Goal: Find specific fact

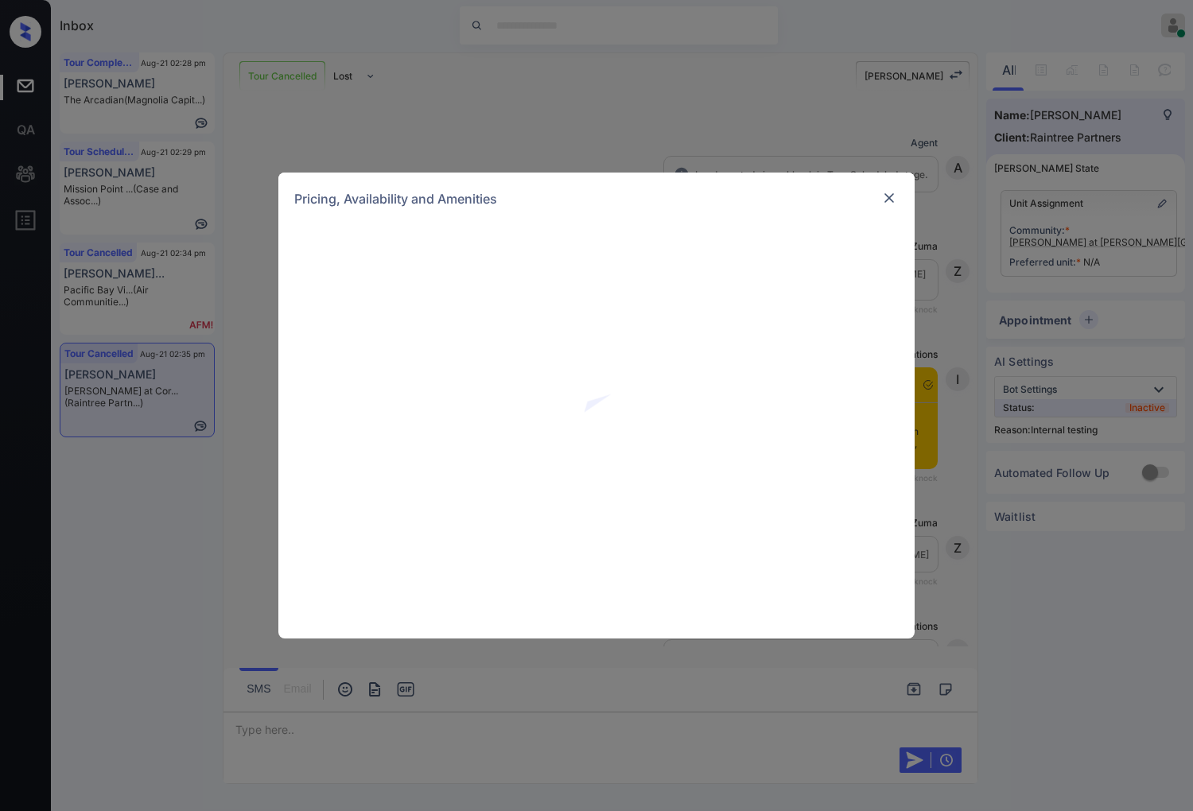
scroll to position [1736, 0]
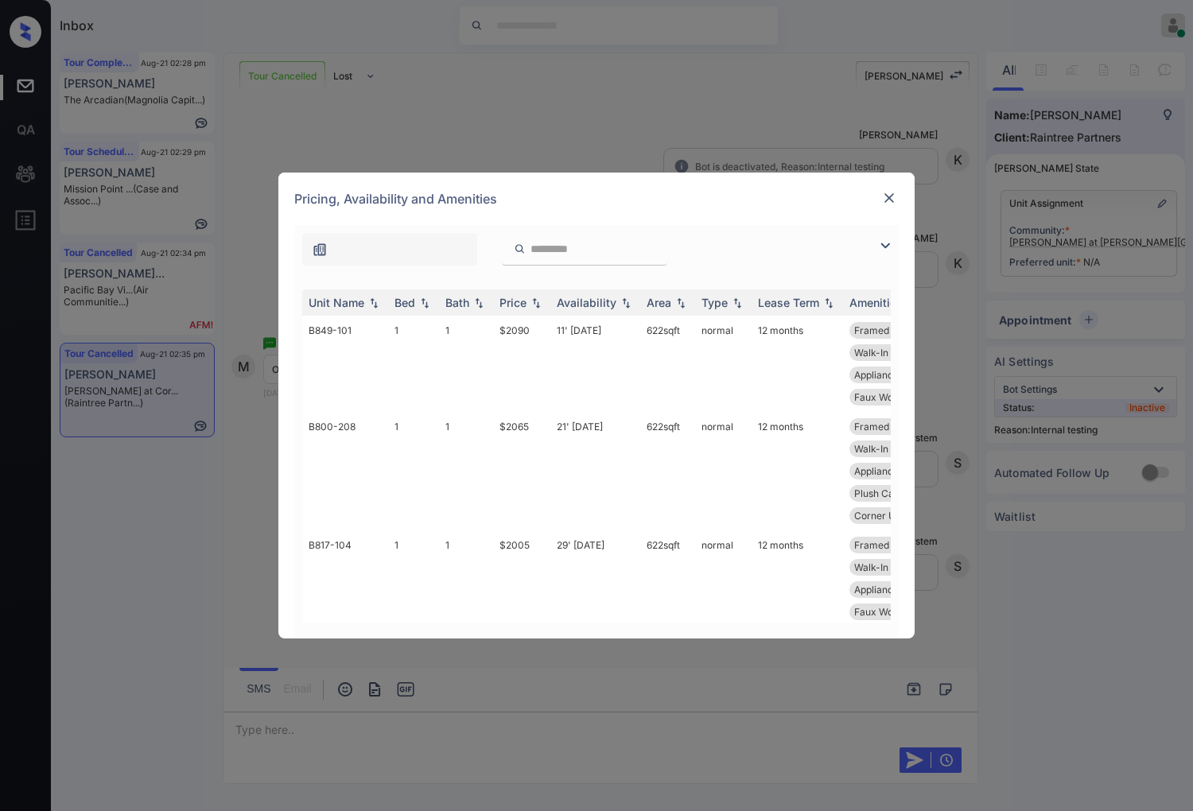
click at [891, 203] on img at bounding box center [889, 198] width 16 height 16
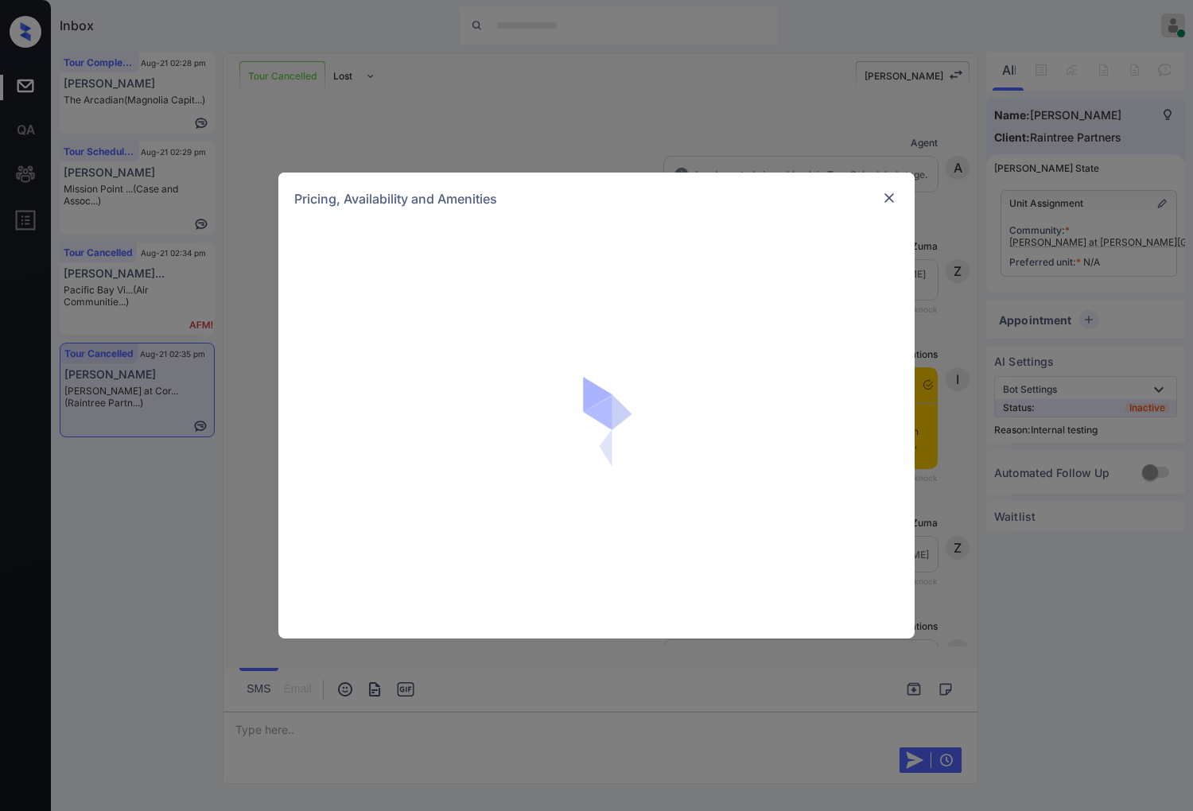
scroll to position [1736, 0]
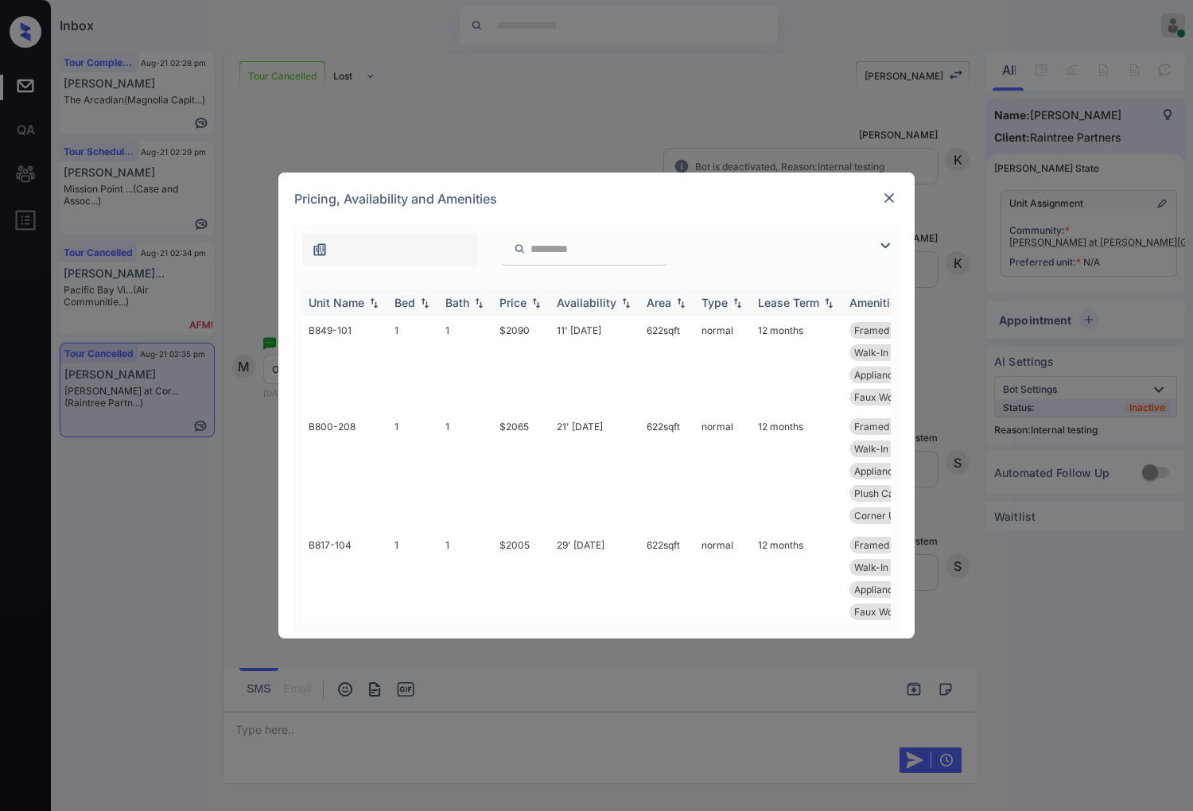
click at [534, 306] on img at bounding box center [536, 302] width 16 height 11
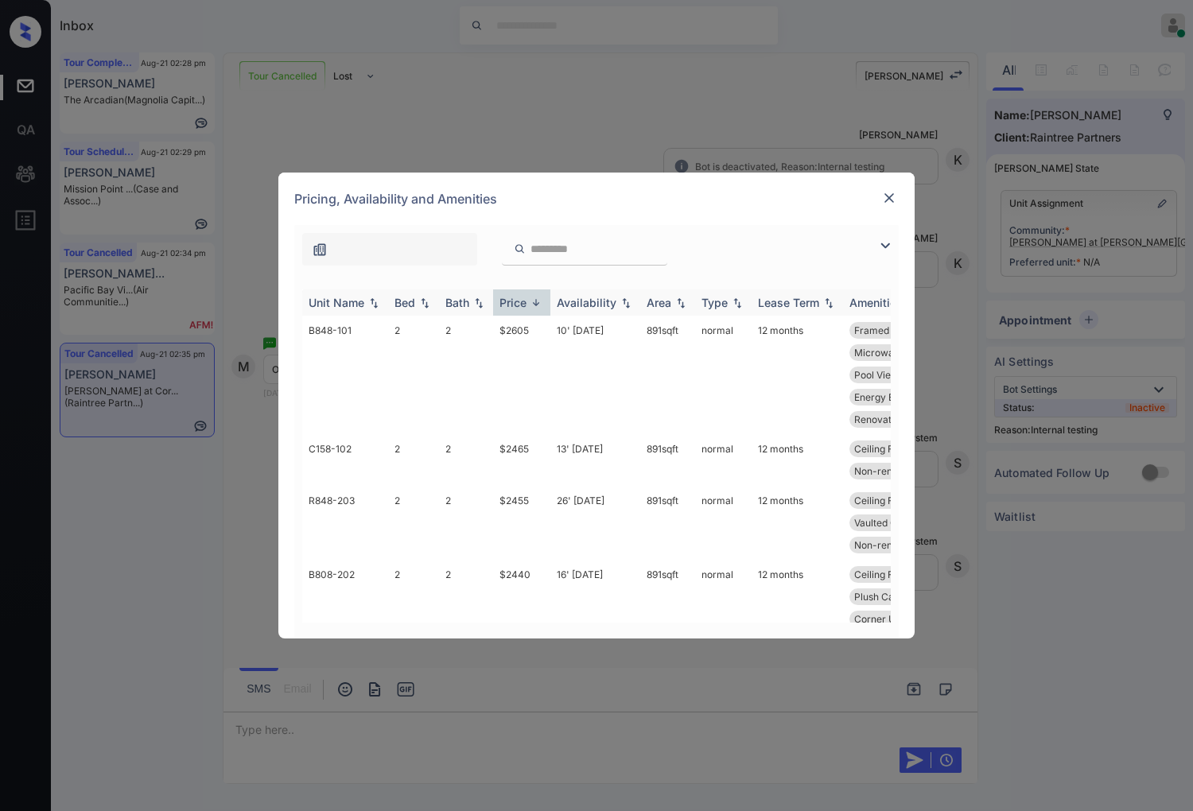
click at [534, 306] on img at bounding box center [536, 303] width 16 height 12
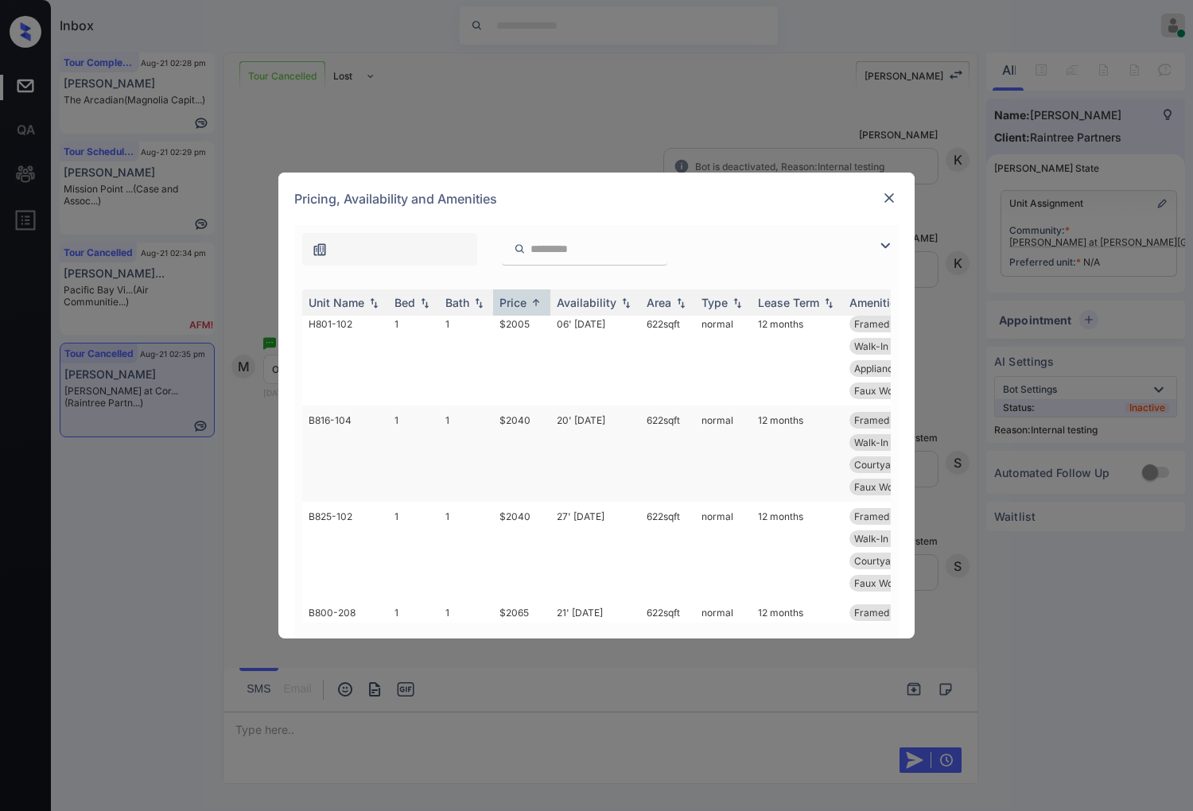
scroll to position [0, 0]
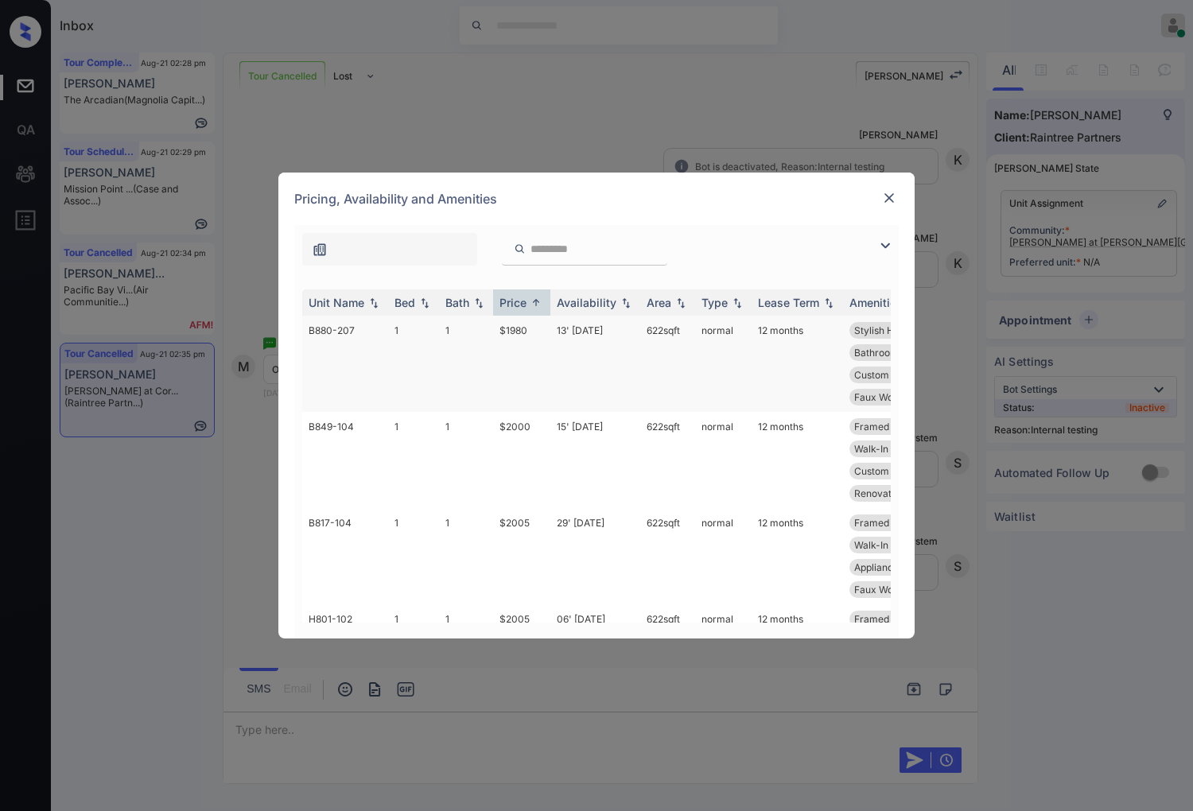
click at [539, 338] on td "$1980" at bounding box center [521, 364] width 57 height 96
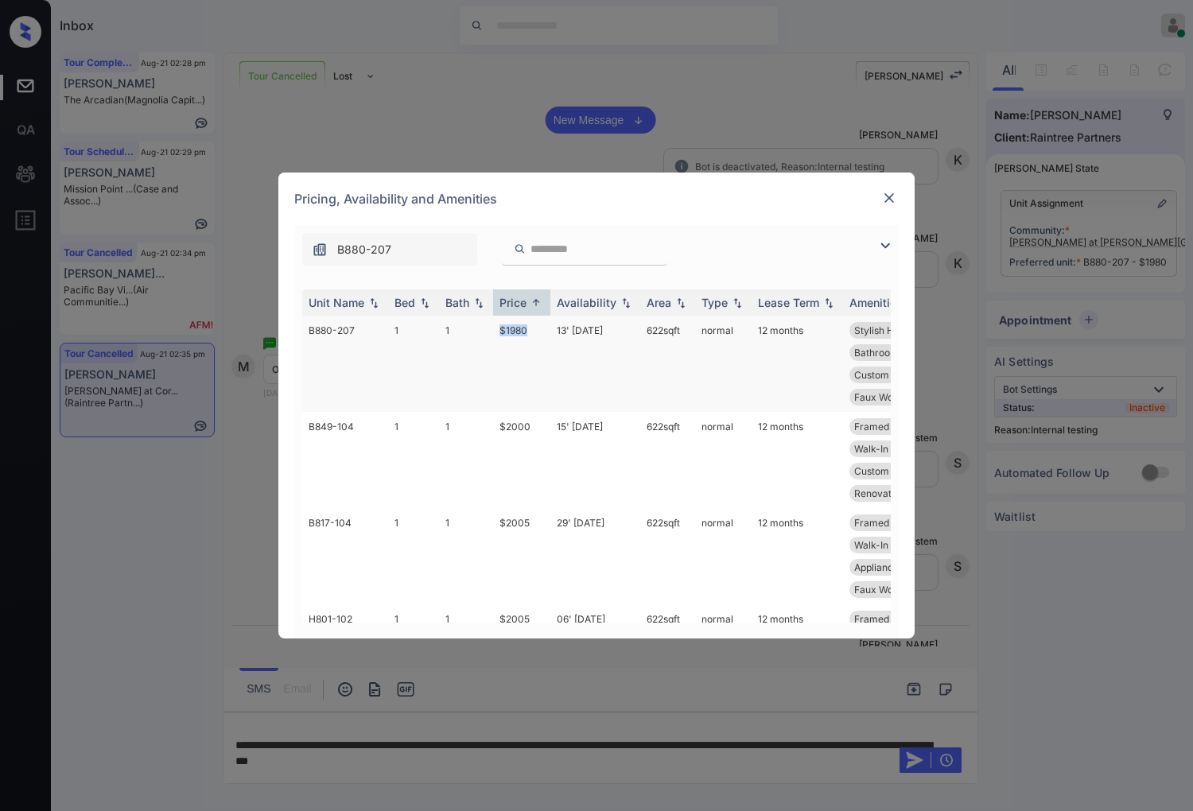
drag, startPoint x: 534, startPoint y: 332, endPoint x: 496, endPoint y: 332, distance: 37.4
click at [496, 332] on td "$1980" at bounding box center [521, 364] width 57 height 96
copy td "$1980"
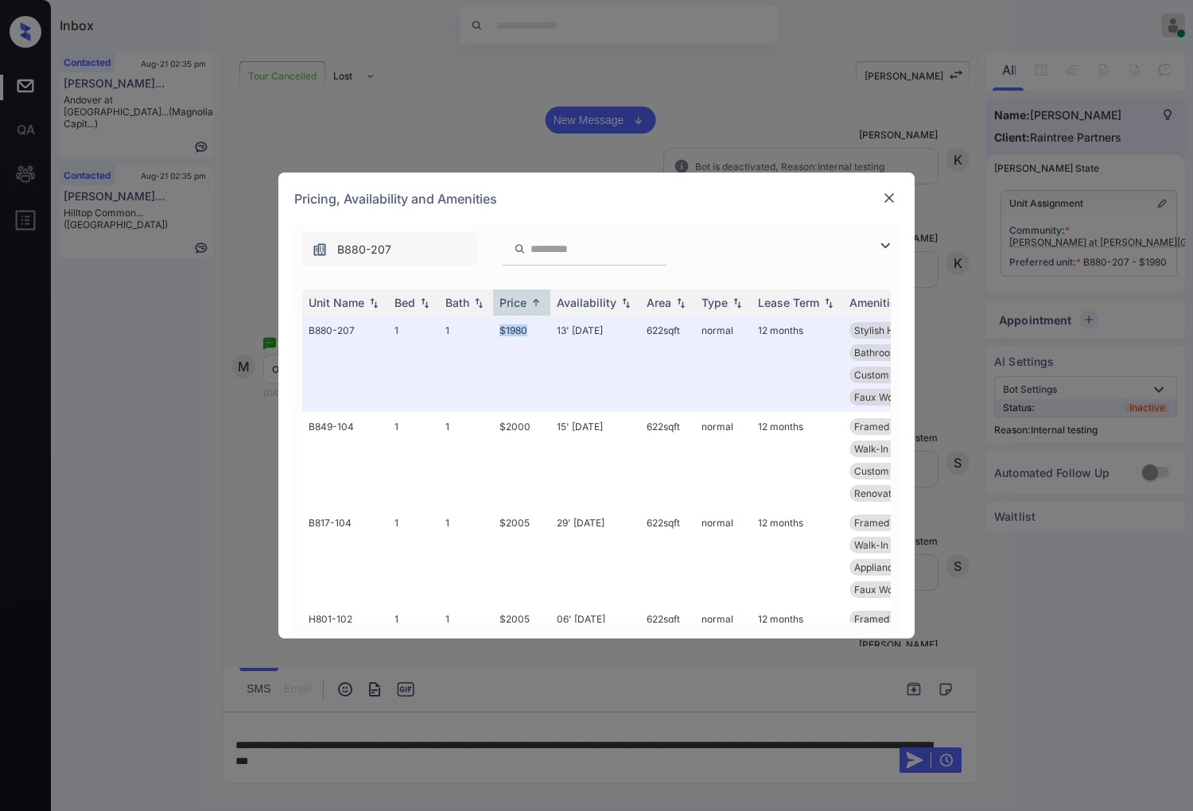
click at [885, 195] on img at bounding box center [889, 198] width 16 height 16
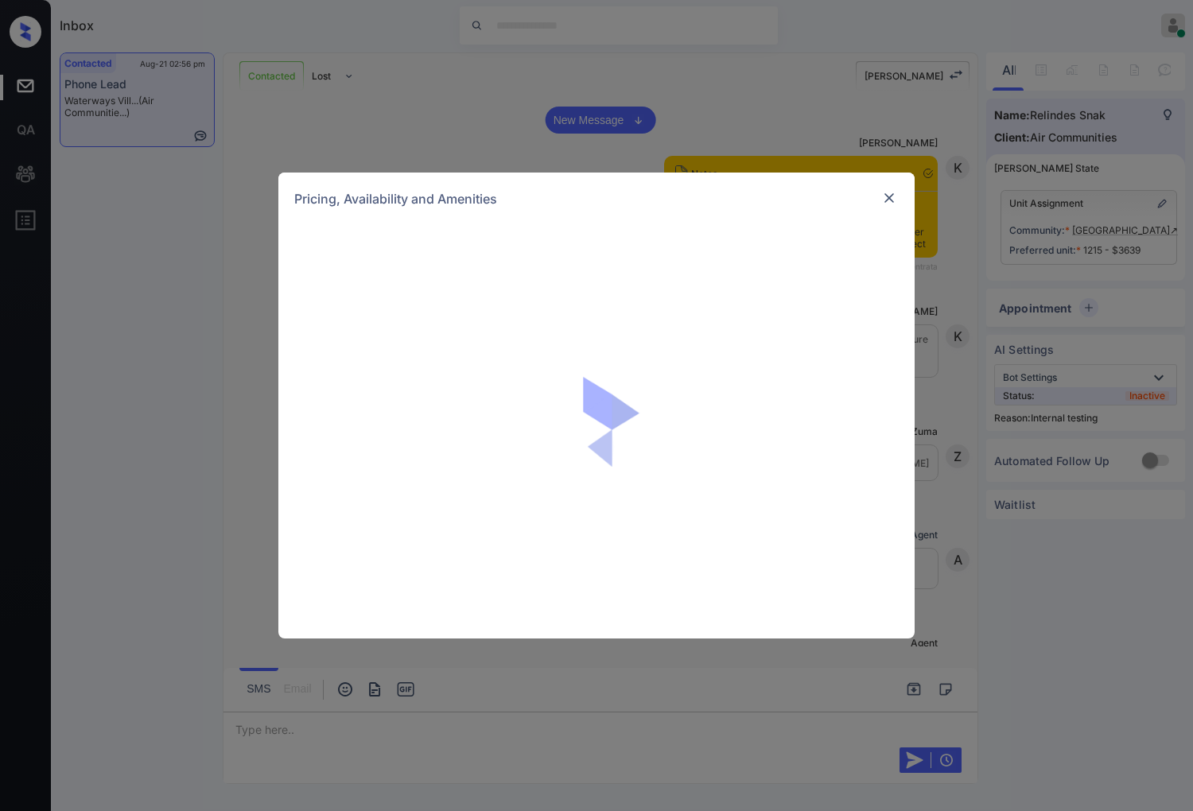
scroll to position [1565, 0]
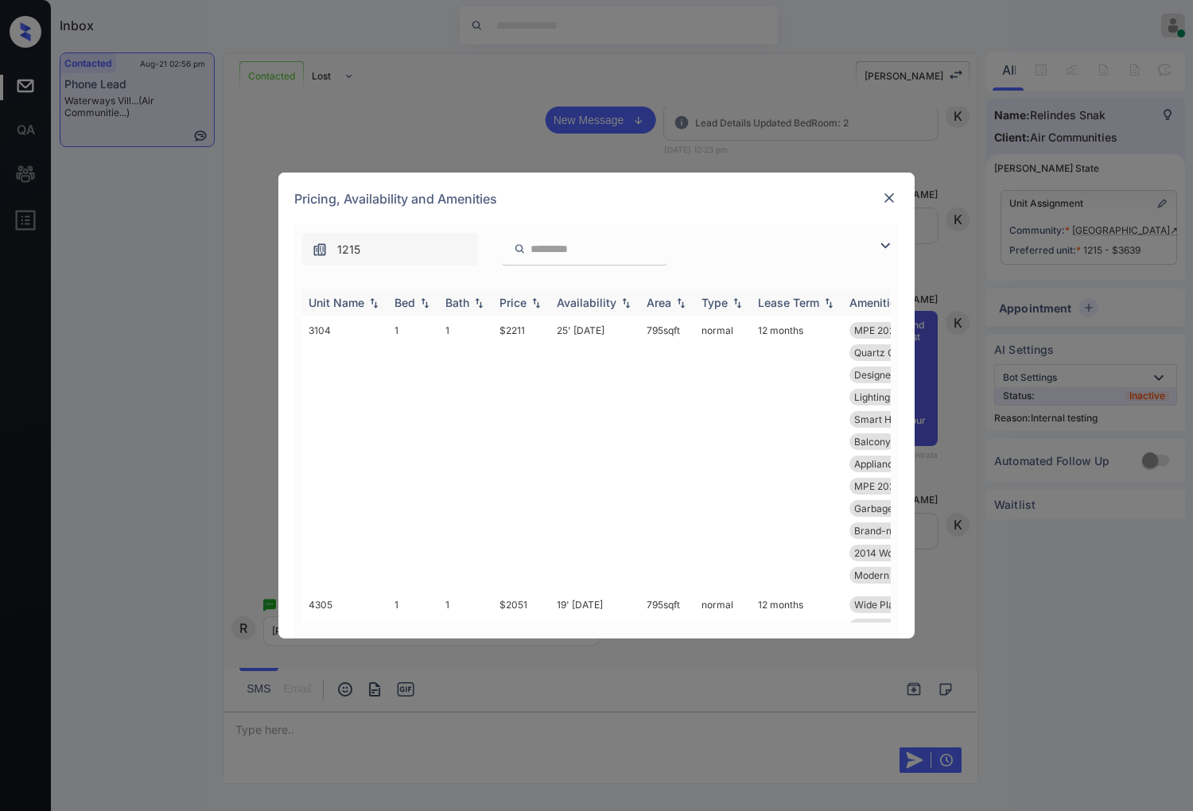
click at [537, 304] on img at bounding box center [536, 302] width 16 height 11
click at [537, 304] on img at bounding box center [536, 303] width 16 height 12
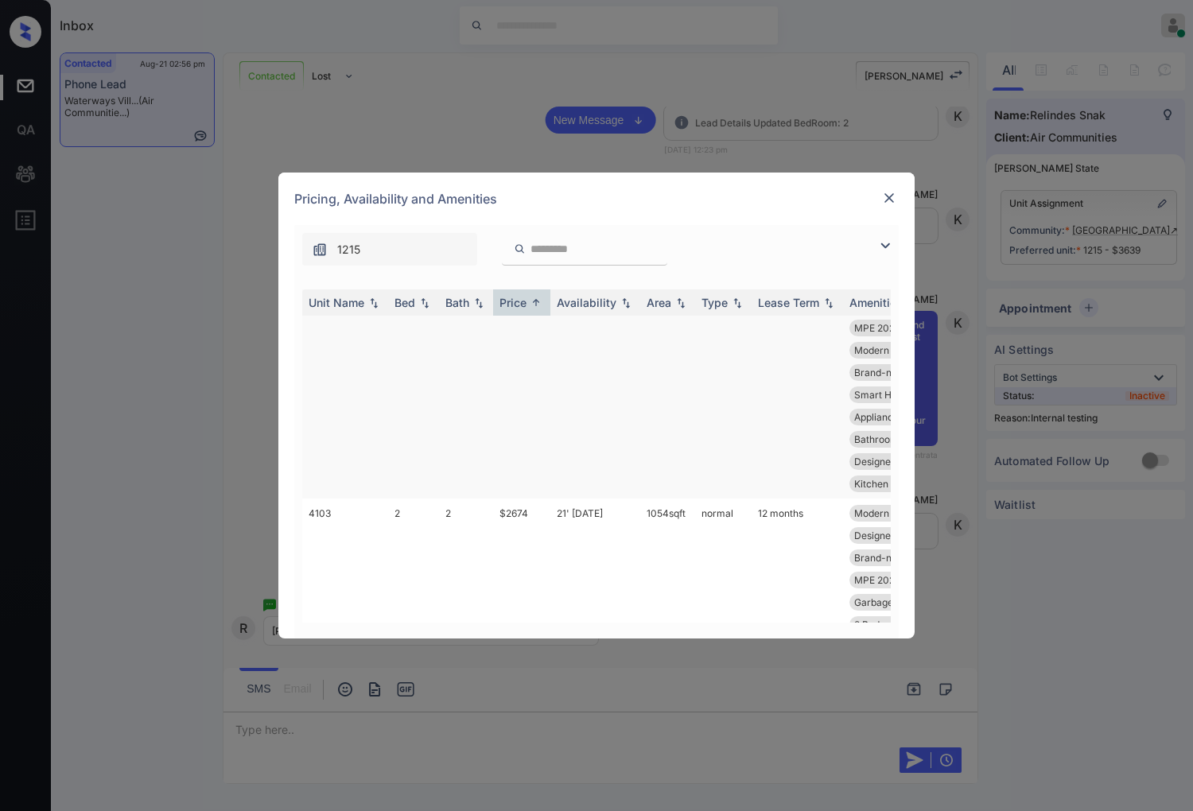
scroll to position [530, 0]
drag, startPoint x: 509, startPoint y: 350, endPoint x: 499, endPoint y: 348, distance: 10.5
click at [499, 348] on td "$2579" at bounding box center [521, 450] width 57 height 274
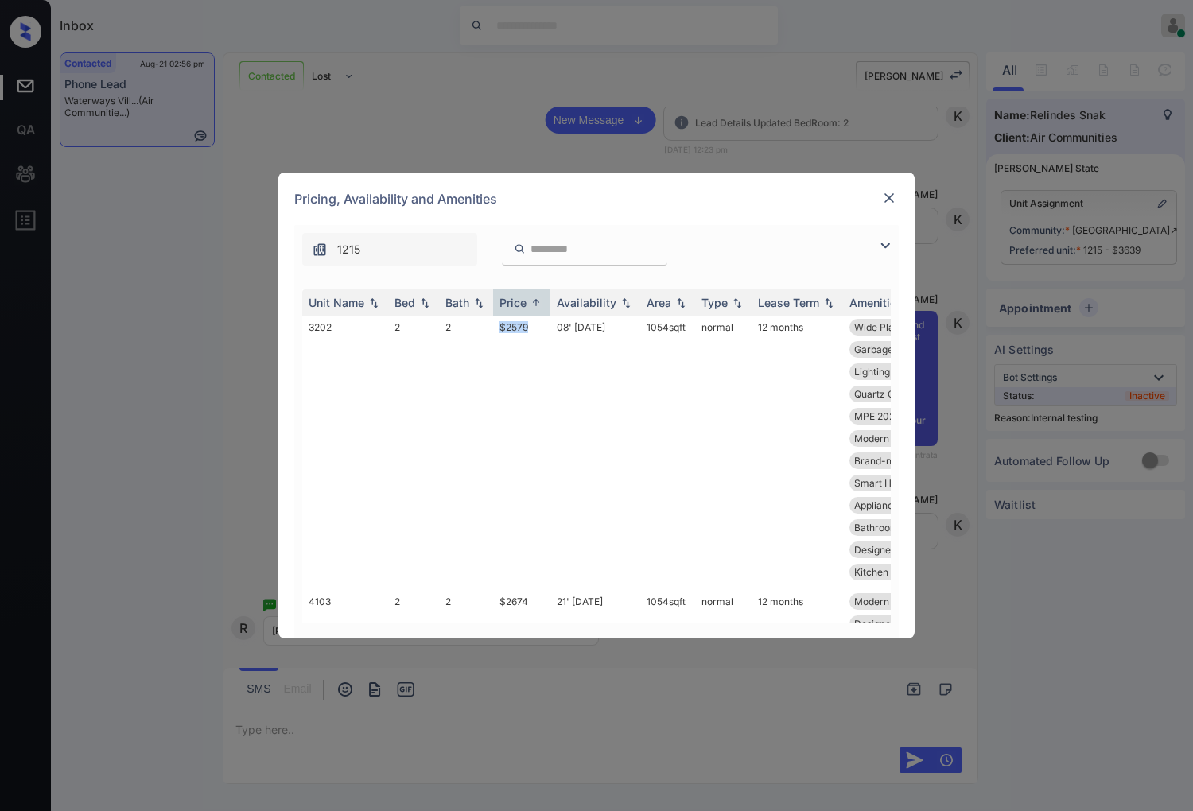
copy td "$2579"
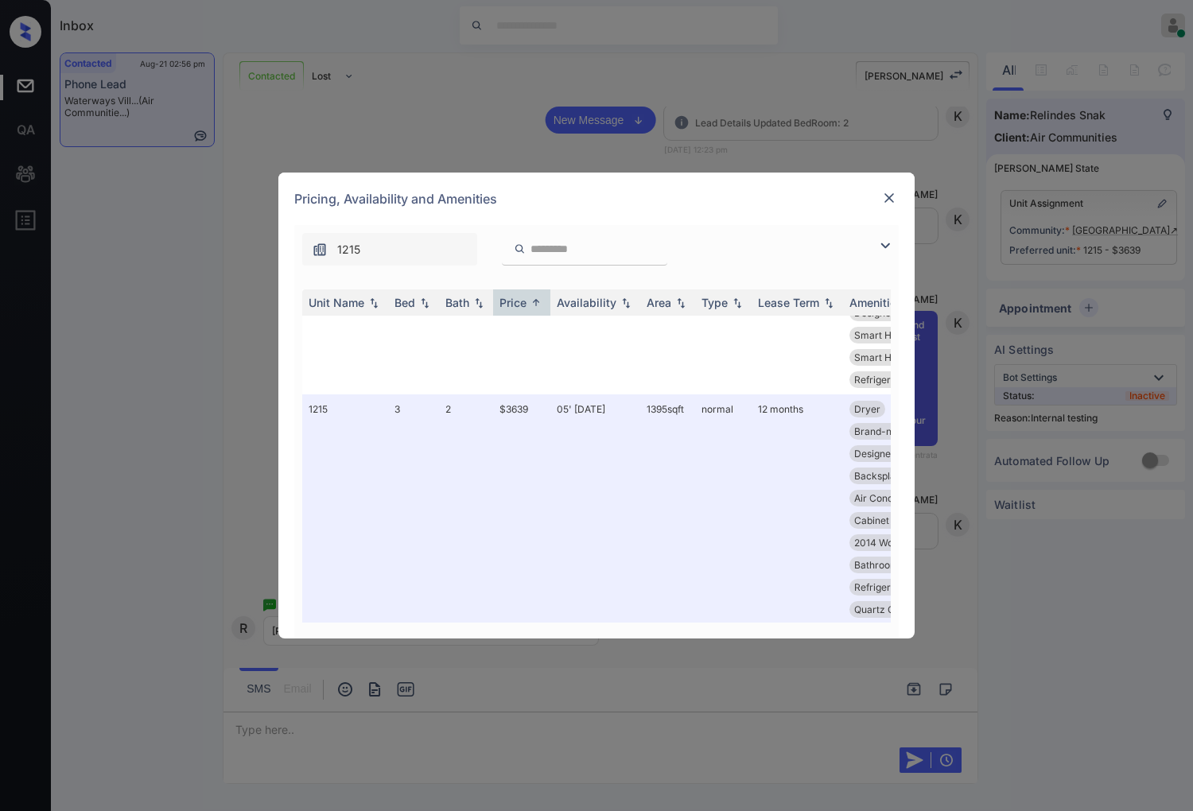
scroll to position [6980, 0]
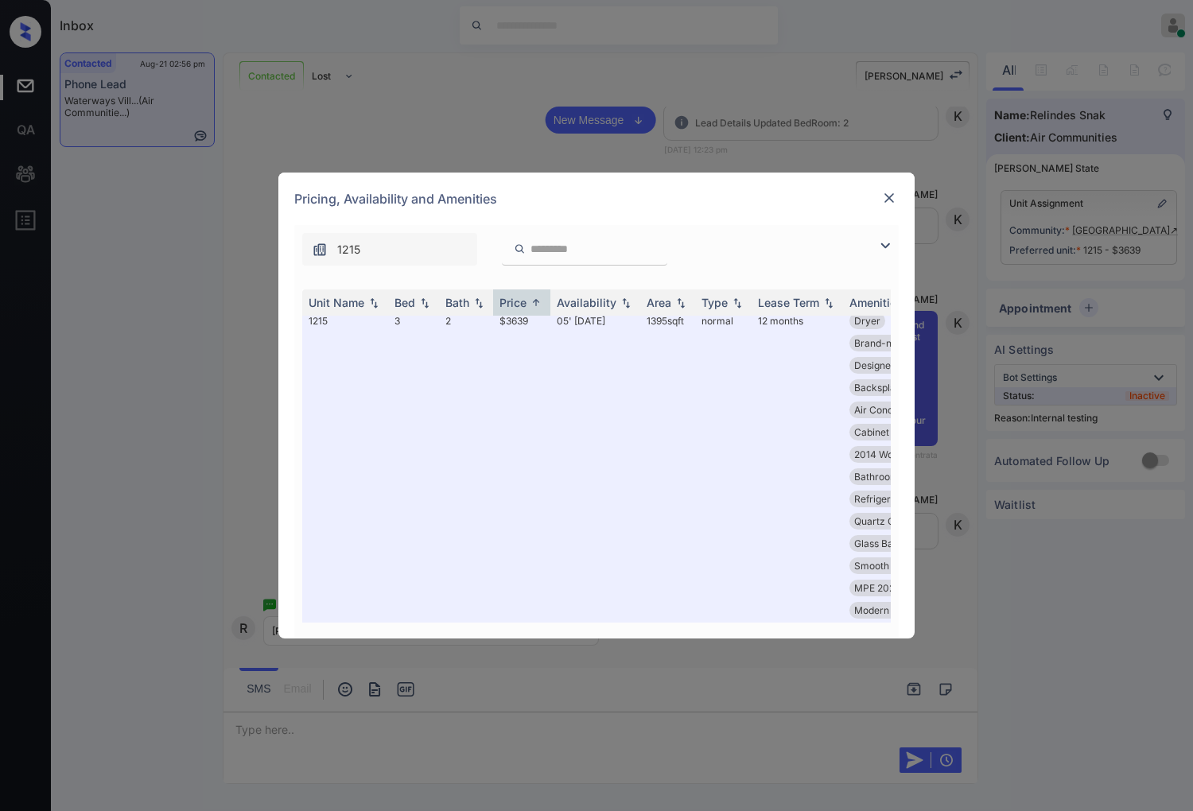
click at [888, 196] on img at bounding box center [889, 198] width 16 height 16
